Goal: Information Seeking & Learning: Learn about a topic

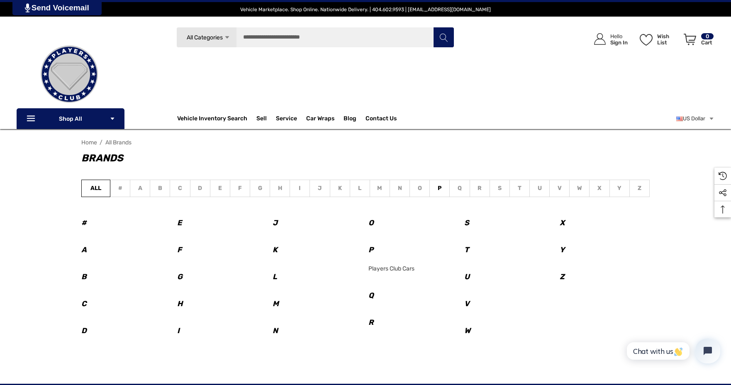
click at [380, 188] on ul "All # a b c d e f g h i j k l m n o p q r s t u v w x y z" at bounding box center [365, 189] width 568 height 19
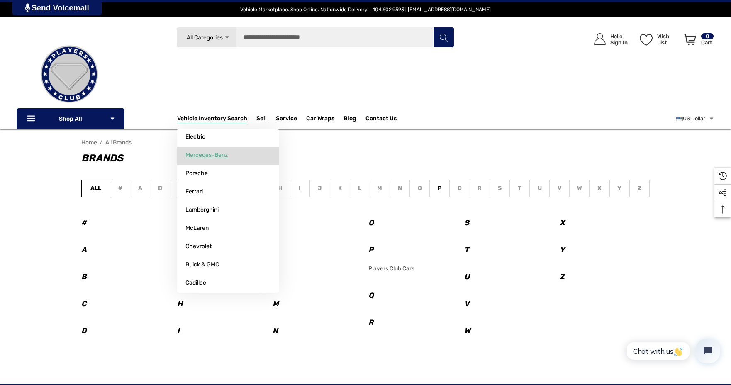
click at [202, 155] on span "Mercedes-Benz" at bounding box center [206, 154] width 42 height 7
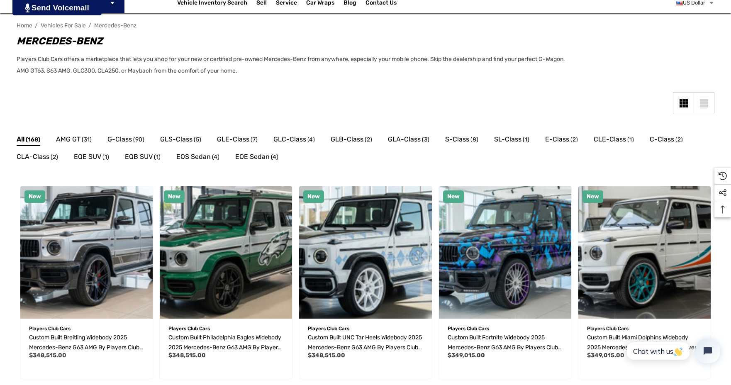
scroll to position [116, 0]
click at [458, 139] on span "S-Class" at bounding box center [457, 139] width 24 height 11
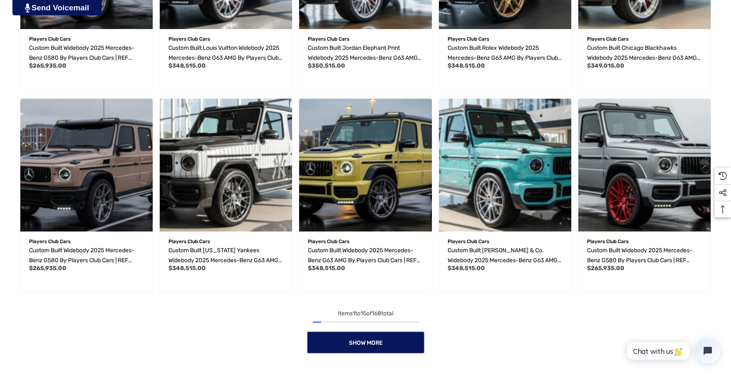
scroll to position [609, 0]
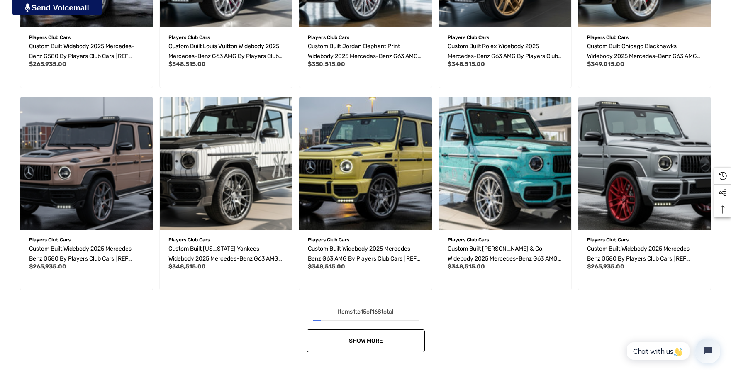
click at [363, 340] on span "Show More" at bounding box center [365, 340] width 34 height 7
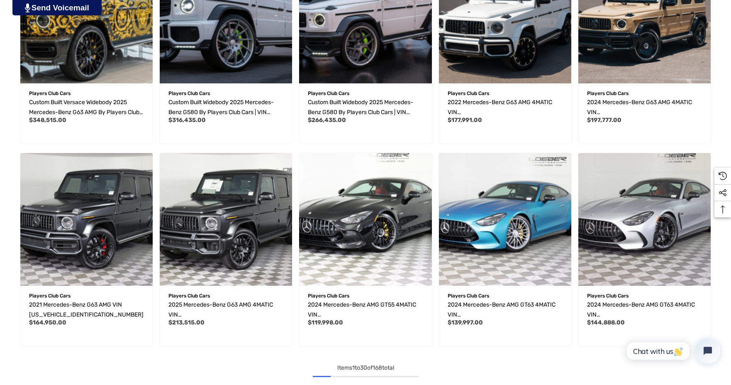
scroll to position [1173, 0]
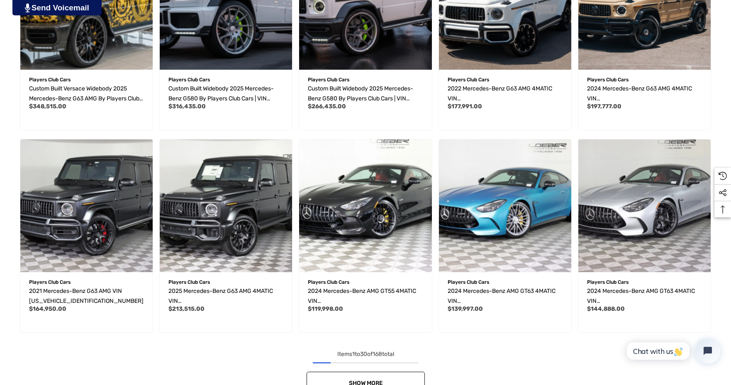
click at [367, 381] on span "Show More" at bounding box center [365, 383] width 34 height 7
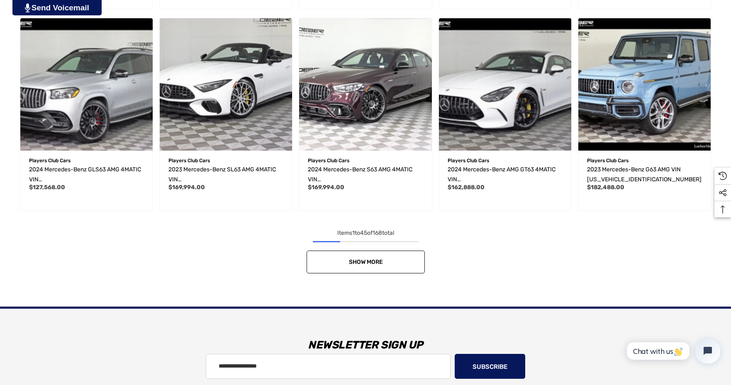
scroll to position [1903, 0]
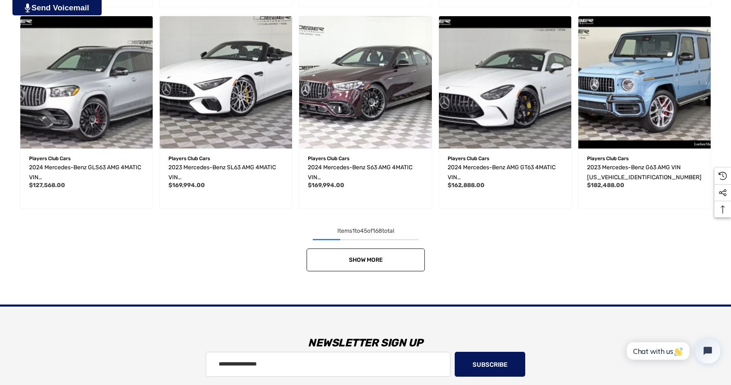
click at [361, 258] on span "Show More" at bounding box center [365, 259] width 34 height 7
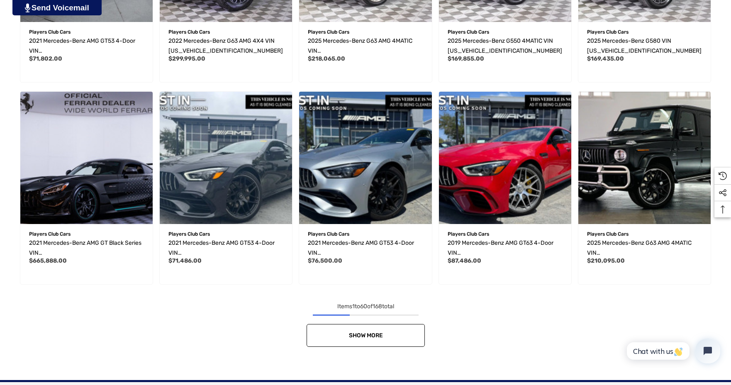
scroll to position [2451, 0]
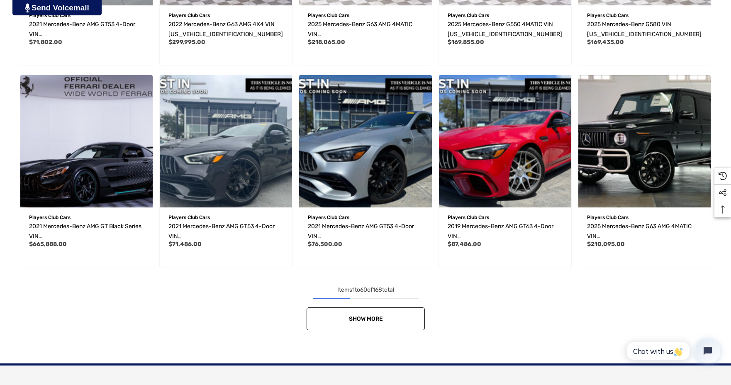
click at [366, 321] on span "Show More" at bounding box center [365, 318] width 34 height 7
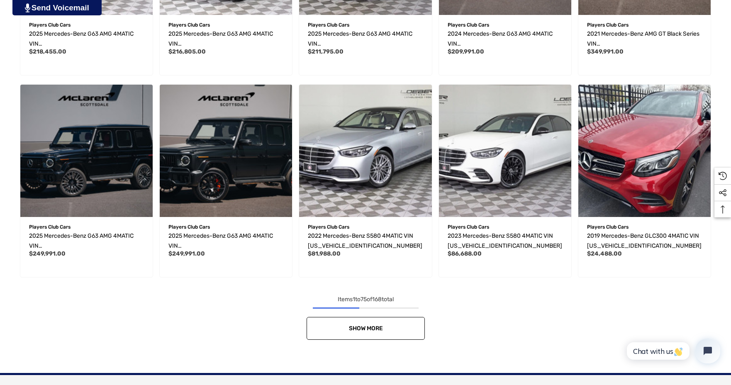
scroll to position [3048, 0]
click at [373, 325] on span "Show More" at bounding box center [365, 327] width 34 height 7
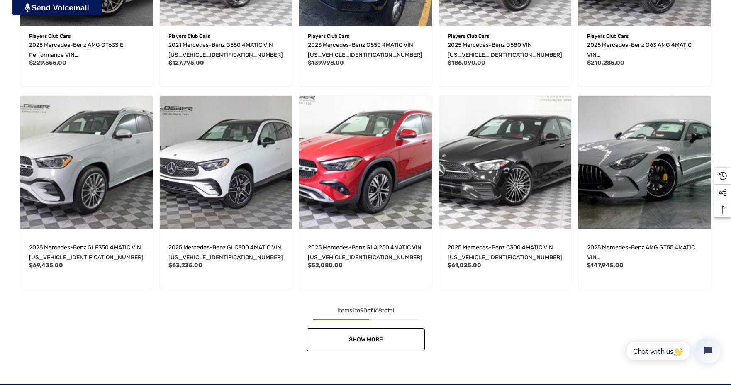
scroll to position [3646, 0]
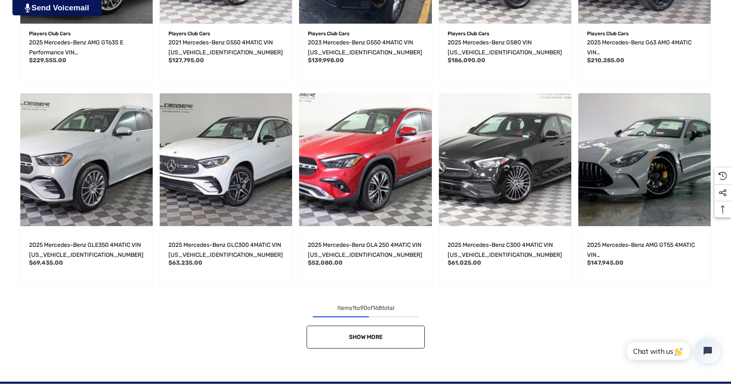
click at [370, 337] on span "Show More" at bounding box center [365, 337] width 34 height 7
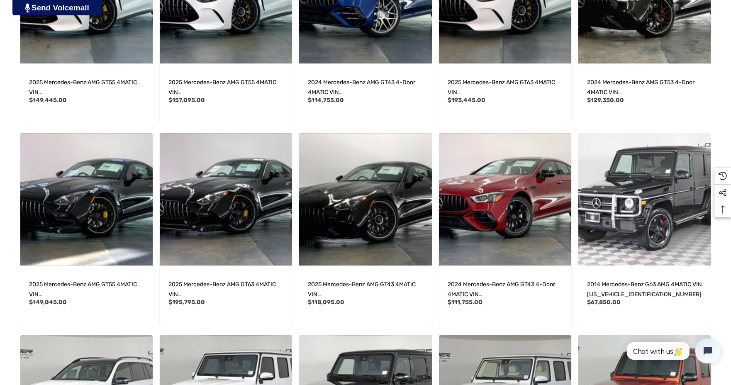
scroll to position [4011, 0]
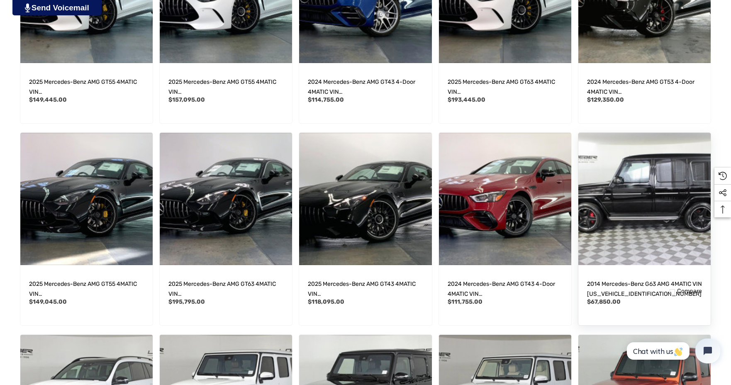
click at [624, 217] on img "2014 Mercedes-Benz G63 AMG 4MATIC VIN WDCYC7DF0EX221236,$67,850.00\a" at bounding box center [645, 199] width 146 height 146
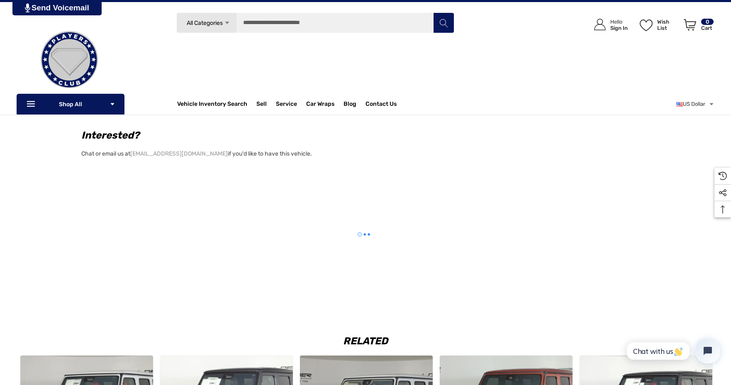
scroll to position [780, 0]
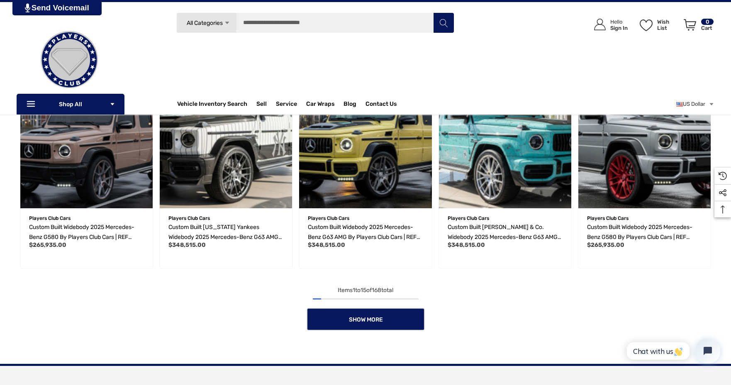
scroll to position [614, 0]
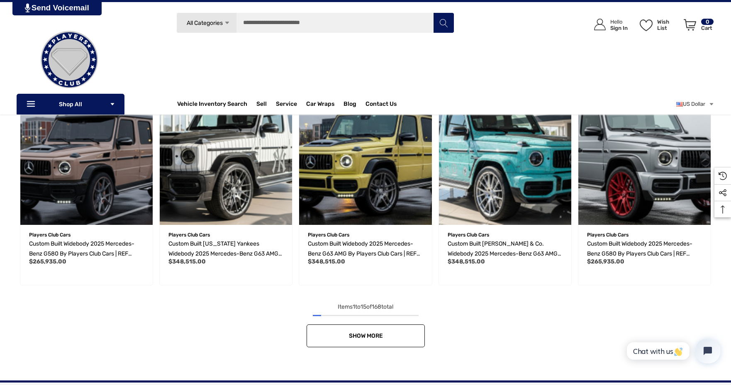
click at [363, 335] on span "Show More" at bounding box center [365, 335] width 34 height 7
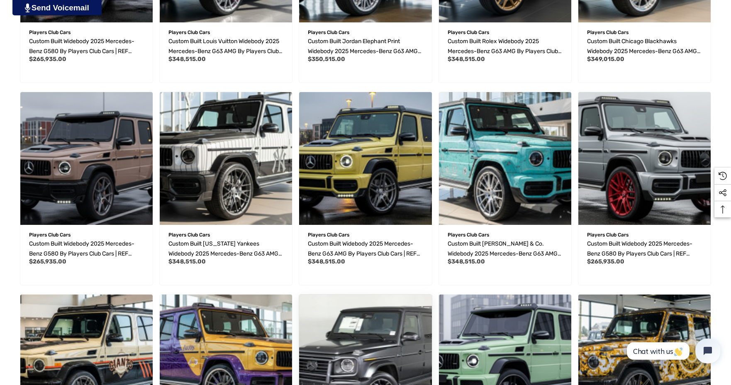
scroll to position [1469, 0]
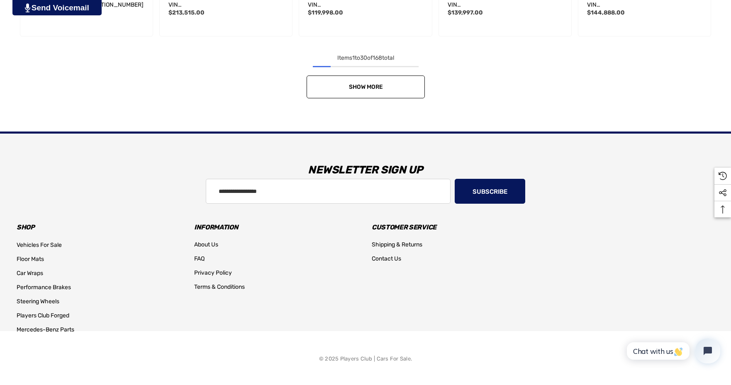
click at [367, 87] on span "Show More" at bounding box center [365, 86] width 34 height 7
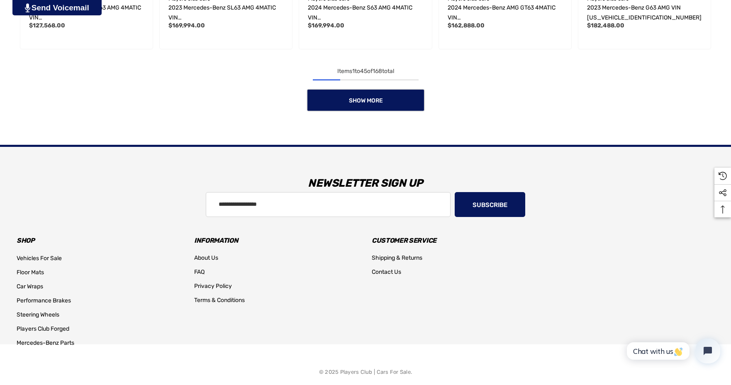
scroll to position [2076, 0]
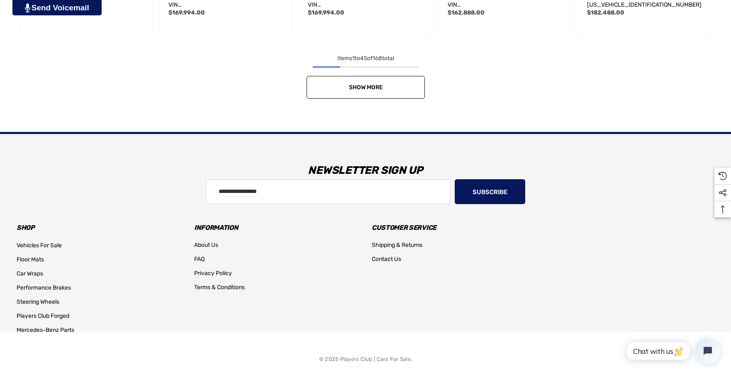
click at [378, 88] on span "Show More" at bounding box center [365, 87] width 34 height 7
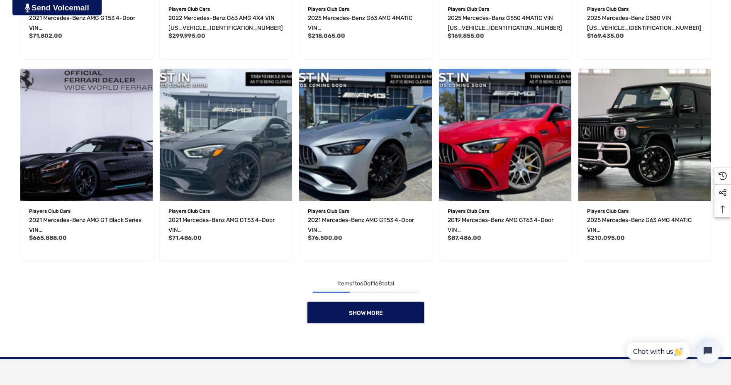
scroll to position [2458, 0]
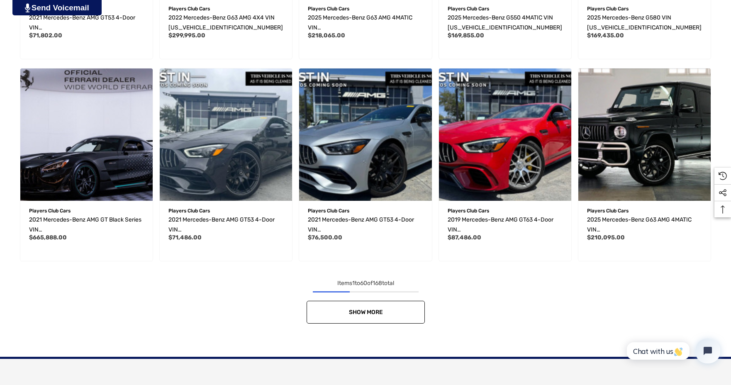
click at [379, 316] on link "Show More" at bounding box center [366, 312] width 118 height 23
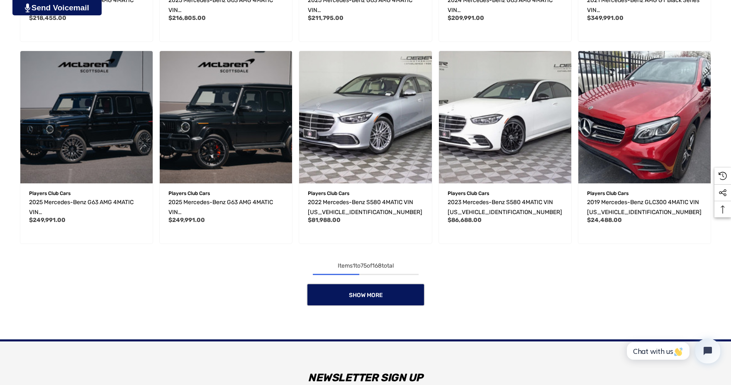
scroll to position [3121, 0]
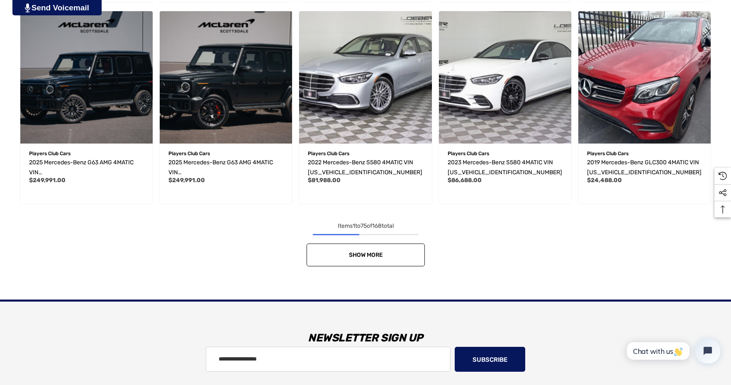
click at [353, 254] on span "Show More" at bounding box center [365, 254] width 34 height 7
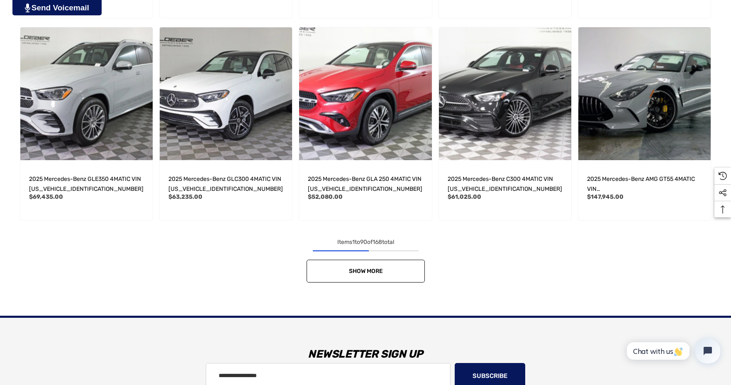
scroll to position [3719, 0]
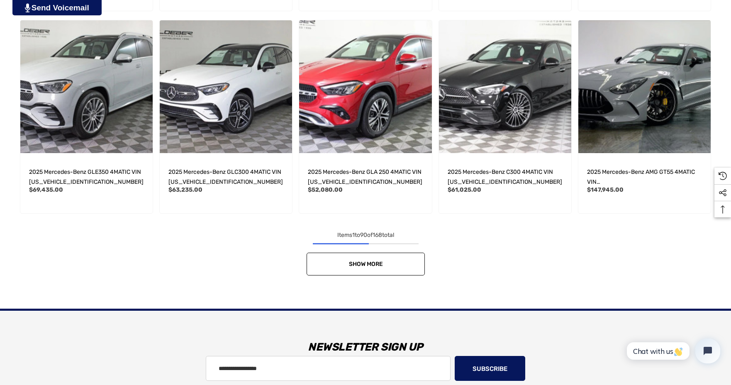
click at [366, 264] on span "Show More" at bounding box center [365, 264] width 34 height 7
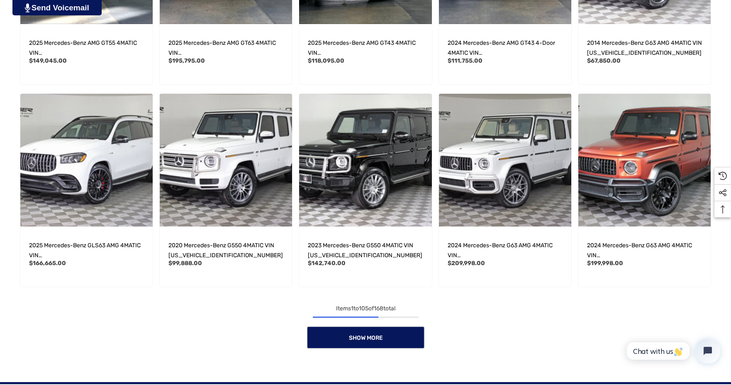
scroll to position [4283, 0]
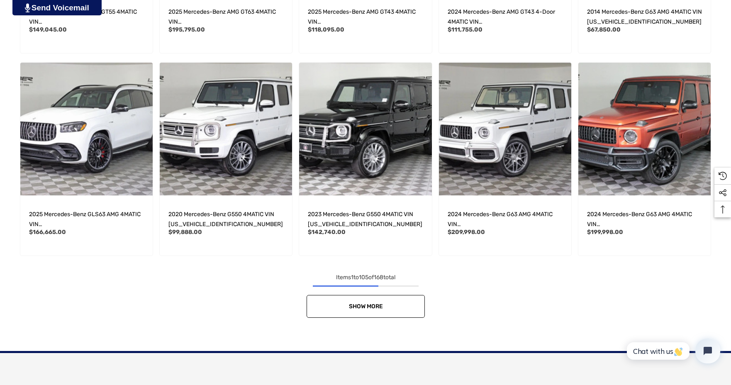
click at [363, 304] on span "Show More" at bounding box center [365, 306] width 34 height 7
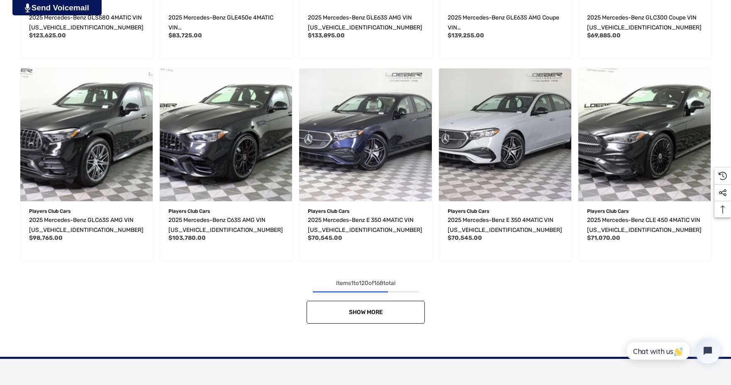
scroll to position [4897, 0]
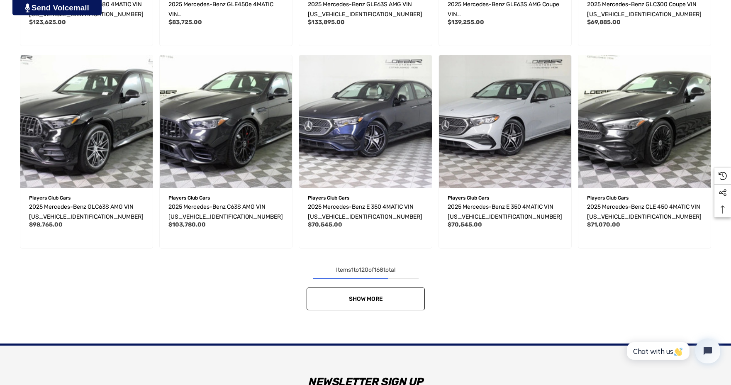
click at [370, 296] on span "Show More" at bounding box center [365, 298] width 34 height 7
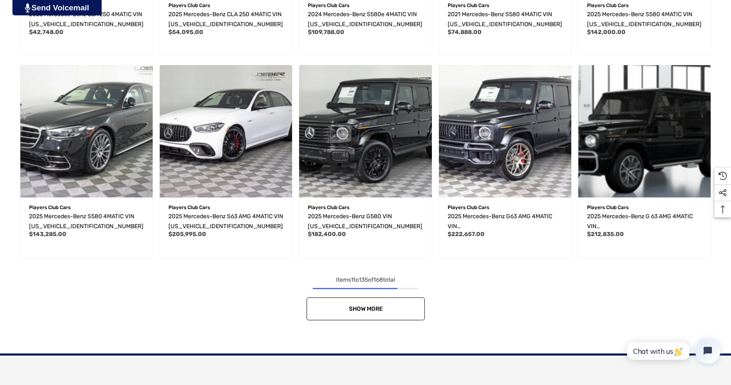
scroll to position [5494, 0]
click at [371, 305] on span "Show More" at bounding box center [365, 308] width 34 height 7
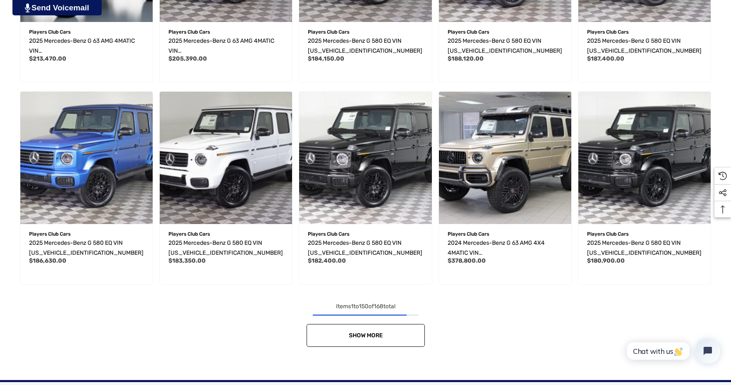
scroll to position [6075, 0]
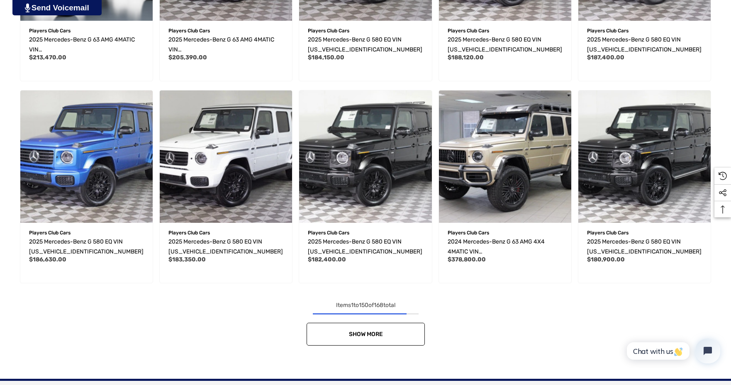
click at [368, 332] on span "Show More" at bounding box center [365, 334] width 34 height 7
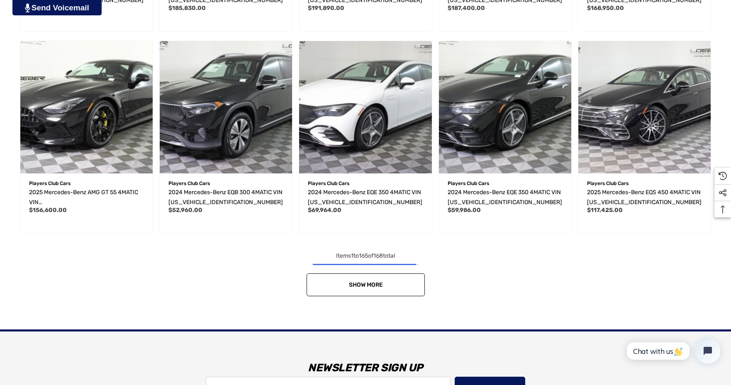
scroll to position [6739, 0]
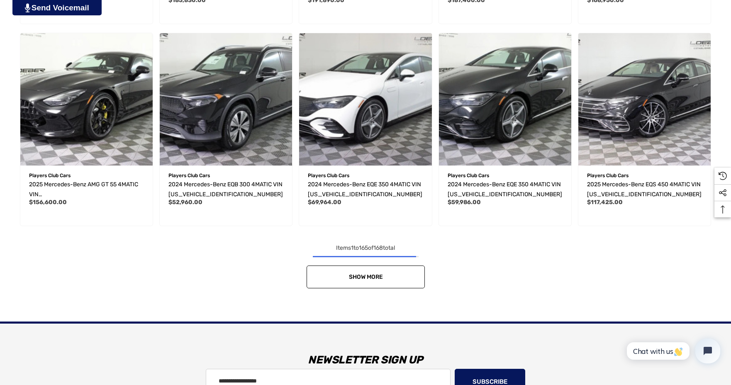
click at [370, 277] on span "Show More" at bounding box center [365, 276] width 34 height 7
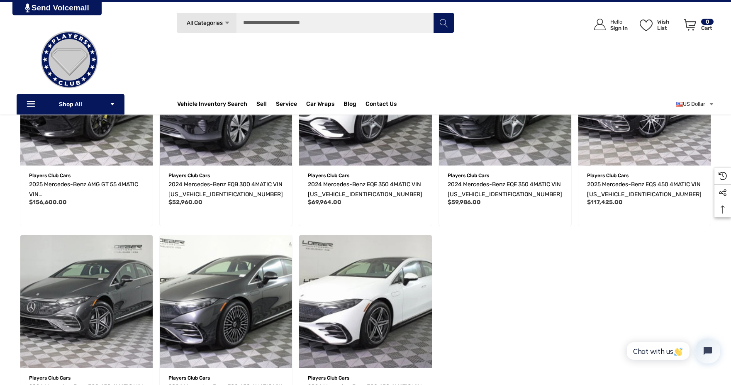
scroll to position [0, 0]
